Goal: Task Accomplishment & Management: Use online tool/utility

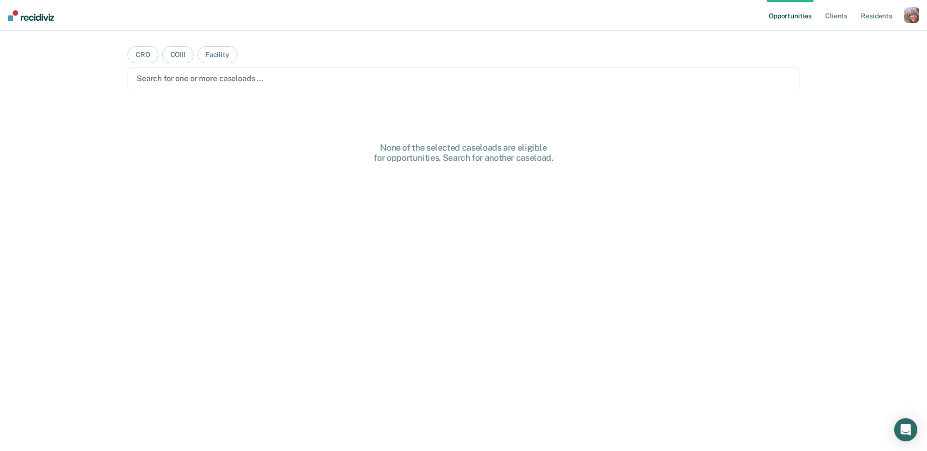
click at [909, 16] on div "button" at bounding box center [910, 14] width 15 height 15
click at [845, 40] on link "Profile" at bounding box center [872, 39] width 78 height 8
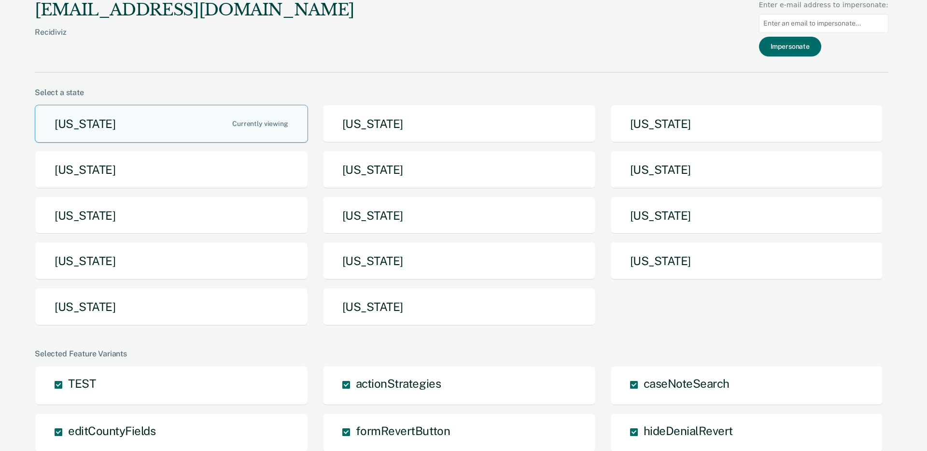
click at [231, 184] on button "Idaho" at bounding box center [171, 170] width 273 height 38
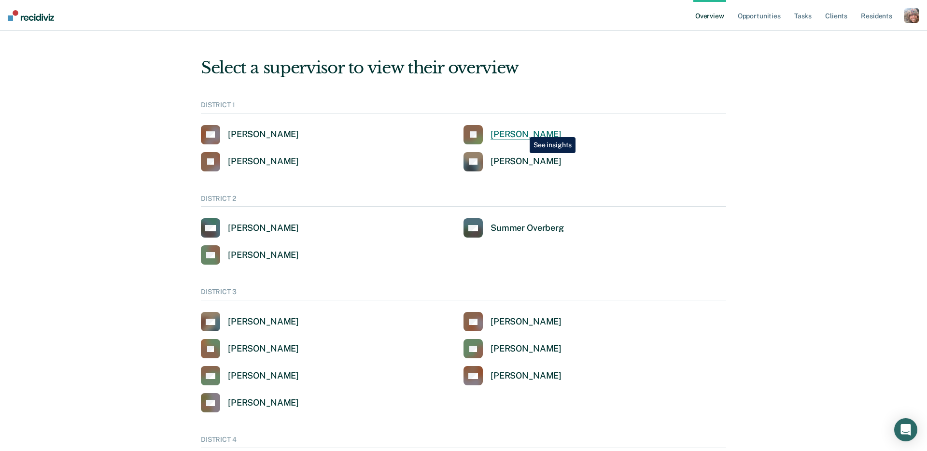
click at [522, 130] on div "Jeffery Schraeder" at bounding box center [525, 134] width 71 height 11
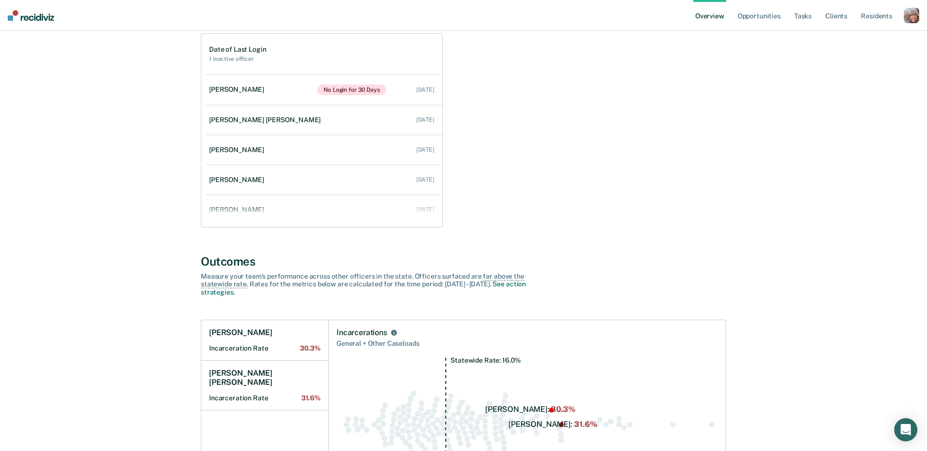
scroll to position [162, 0]
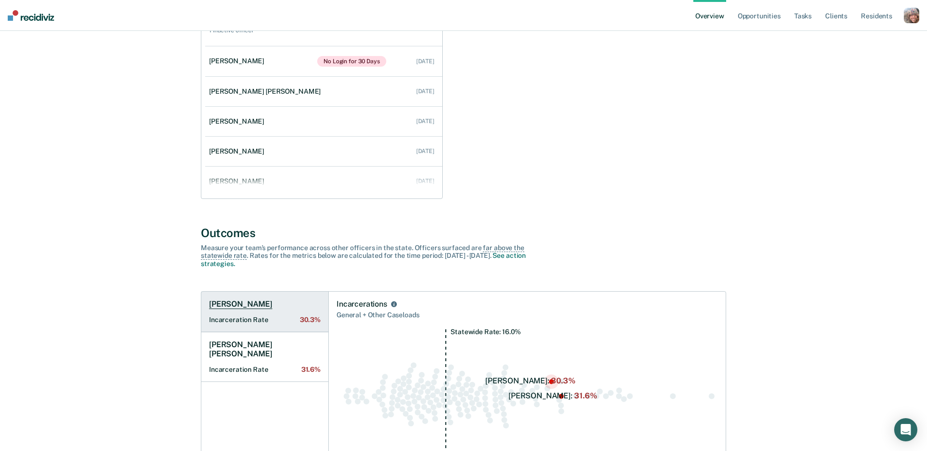
click at [253, 315] on link "Kathleen Seitz Incarceration Rate 30.3%" at bounding box center [264, 312] width 127 height 41
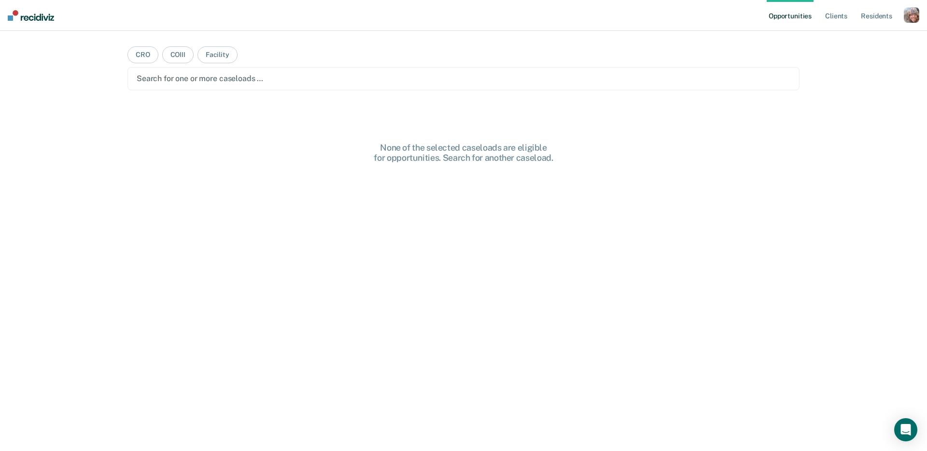
click at [915, 19] on div "button" at bounding box center [910, 14] width 15 height 15
click at [853, 41] on link "Profile" at bounding box center [872, 39] width 78 height 8
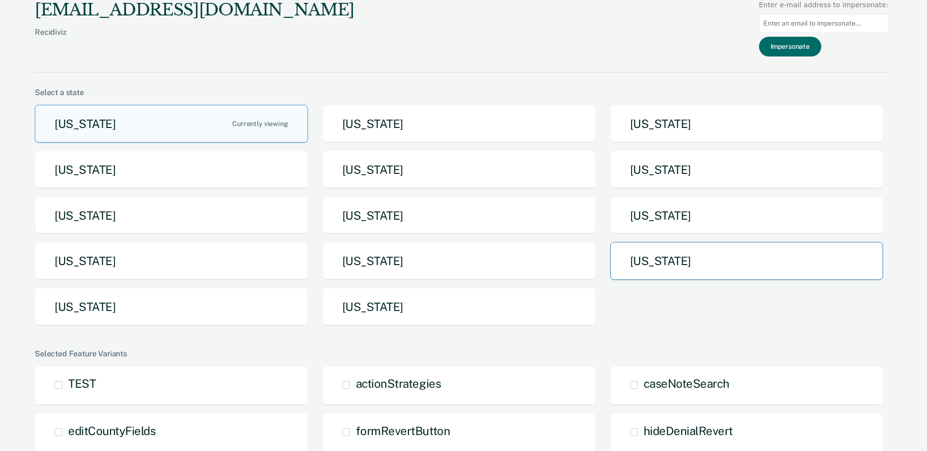
click at [641, 262] on button "Tennessee" at bounding box center [746, 261] width 273 height 38
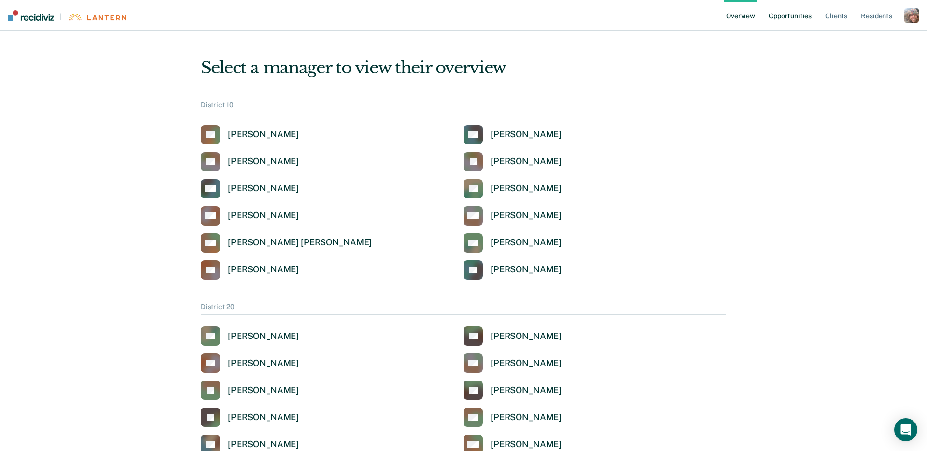
click at [797, 19] on link "Opportunities" at bounding box center [789, 15] width 47 height 31
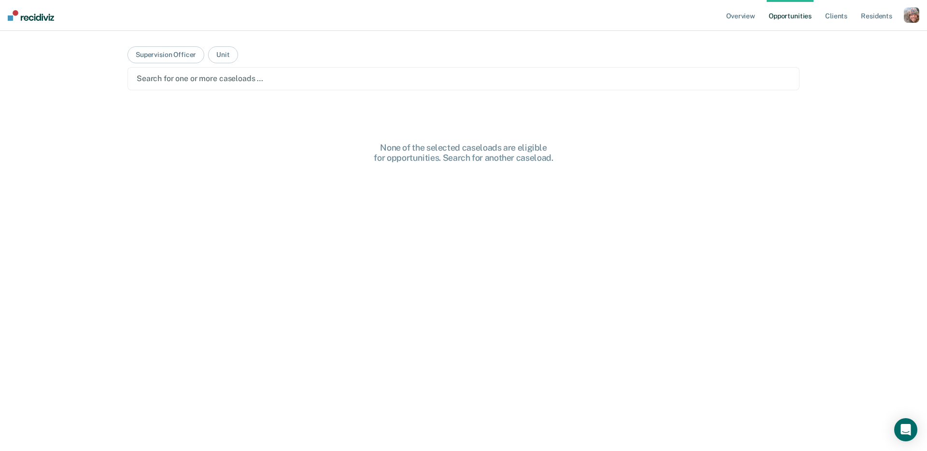
click at [372, 92] on main "Supervision Officer Unit Search for one or more caseloads … None of the selecte…" at bounding box center [463, 229] width 695 height 397
click at [376, 84] on div "Search for one or more caseloads …" at bounding box center [463, 78] width 672 height 23
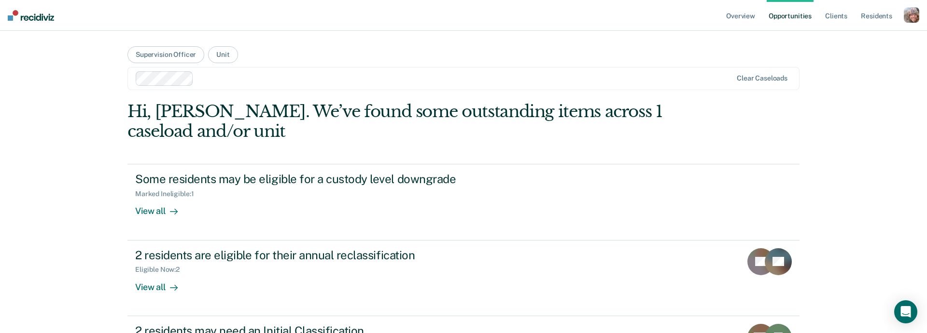
scroll to position [59, 0]
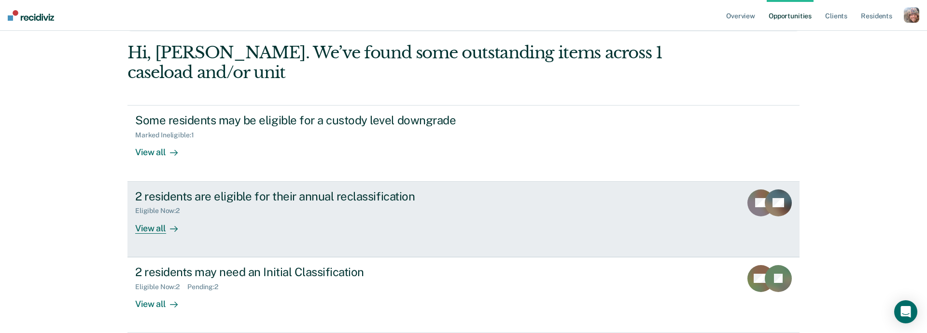
click at [389, 217] on div "2 residents are eligible for their annual reclassification Eligible Now : 2 Vie…" at bounding box center [316, 212] width 362 height 44
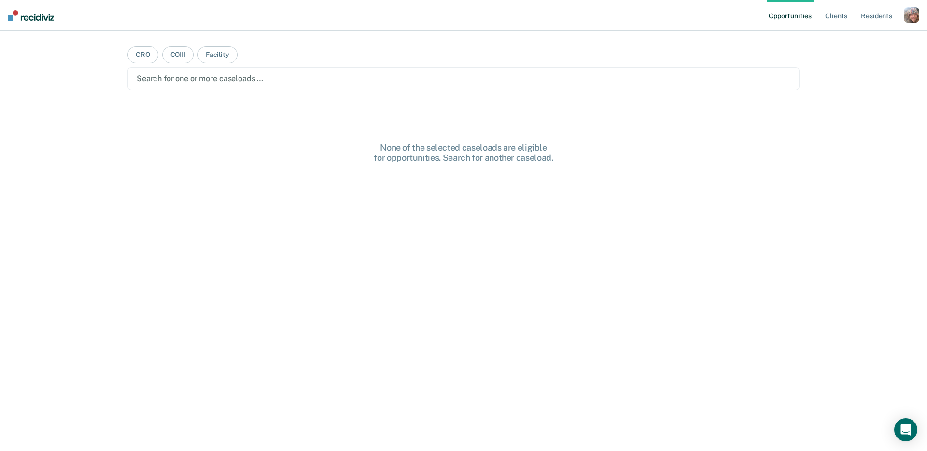
click at [911, 18] on div "button" at bounding box center [910, 14] width 15 height 15
click at [852, 39] on link "Profile" at bounding box center [872, 39] width 78 height 8
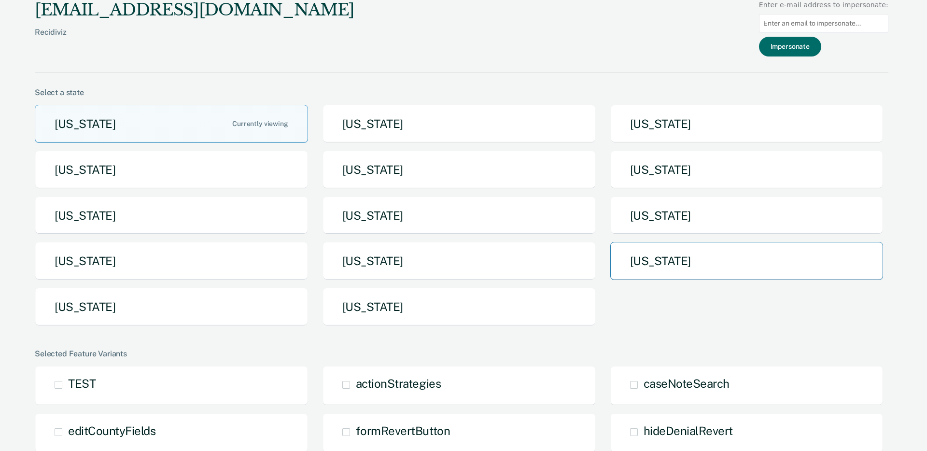
click at [675, 265] on button "Tennessee" at bounding box center [746, 261] width 273 height 38
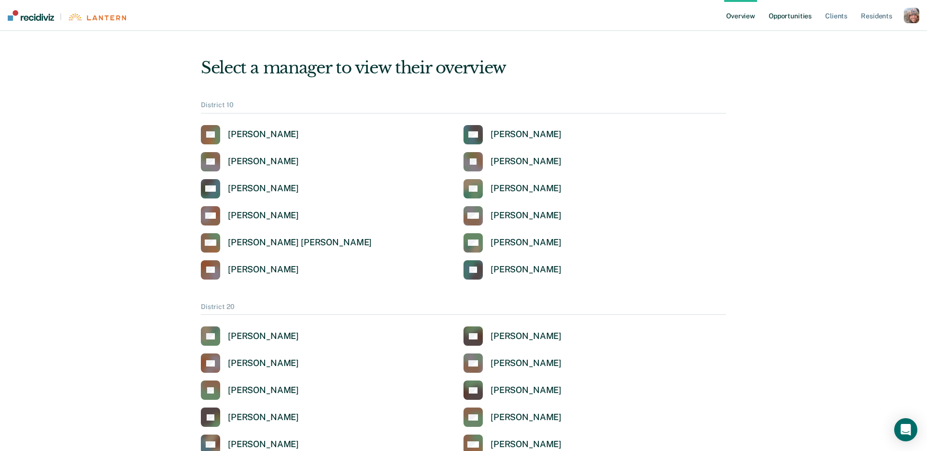
click at [801, 16] on link "Opportunities" at bounding box center [789, 15] width 47 height 31
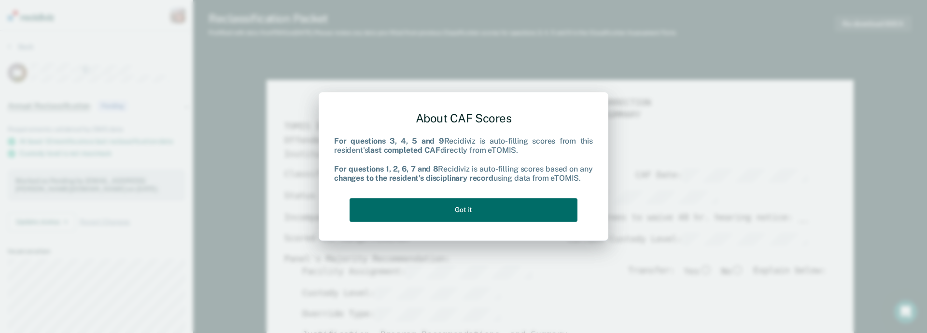
type textarea "x"
click at [458, 211] on button "Got it" at bounding box center [463, 210] width 228 height 24
